Goal: Navigation & Orientation: Find specific page/section

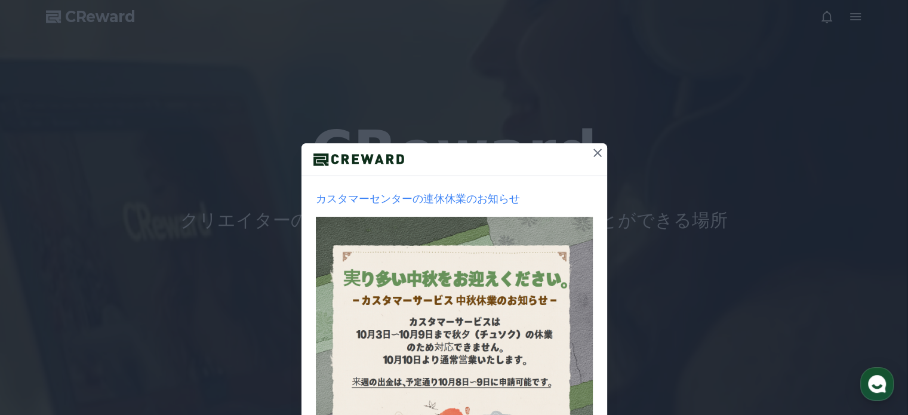
click at [595, 151] on icon at bounding box center [598, 153] width 8 height 8
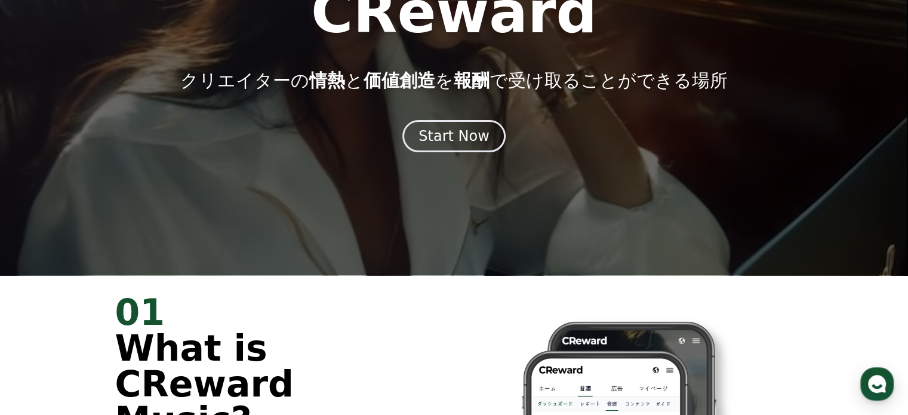
scroll to position [119, 0]
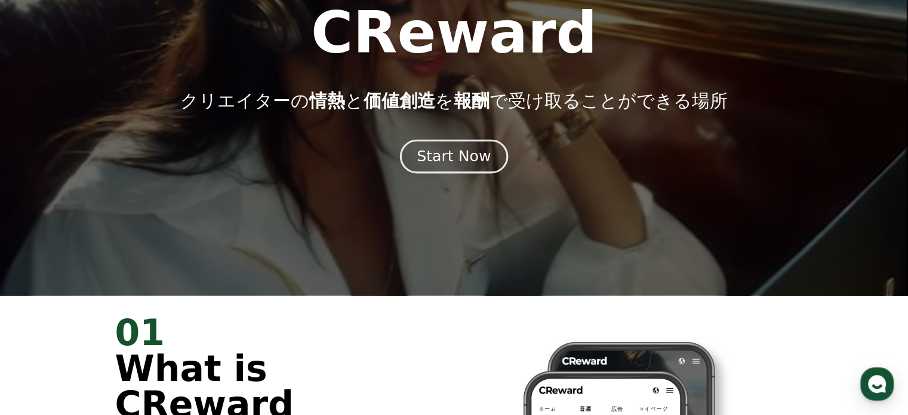
click at [441, 159] on div "Start Now" at bounding box center [454, 156] width 74 height 20
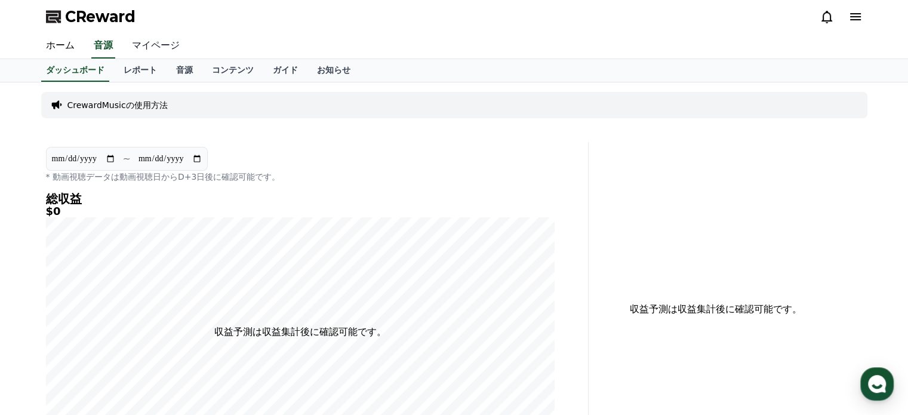
click at [143, 42] on link "マイページ" at bounding box center [155, 45] width 67 height 25
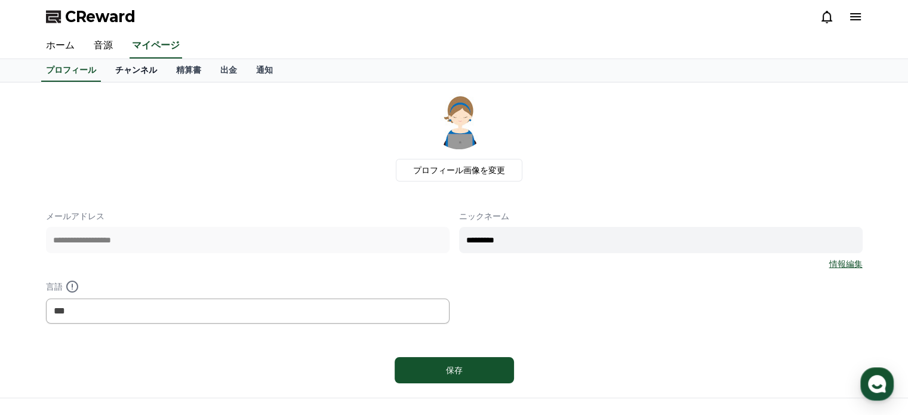
click at [131, 69] on link "チャンネル" at bounding box center [136, 70] width 61 height 23
